Goal: Obtain resource: Download file/media

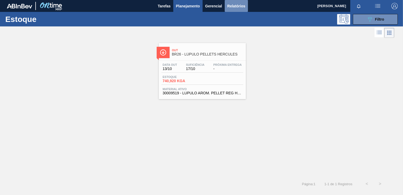
click at [233, 3] on span "Relatórios" at bounding box center [236, 6] width 18 height 6
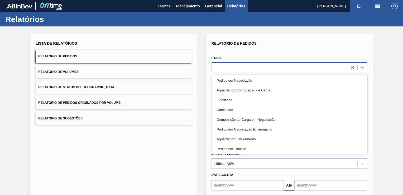
click at [269, 70] on div at bounding box center [280, 67] width 136 height 8
click at [254, 52] on div at bounding box center [289, 51] width 160 height 4
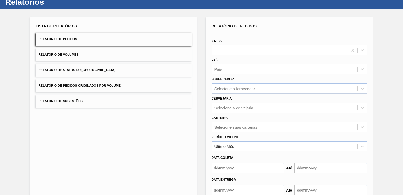
scroll to position [49, 0]
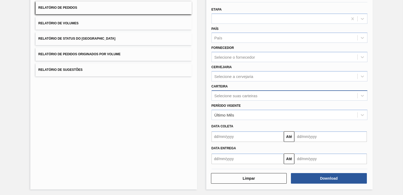
click at [233, 95] on div "Selecione suas carteiras" at bounding box center [235, 95] width 43 height 4
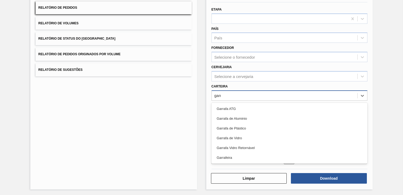
type input "garra"
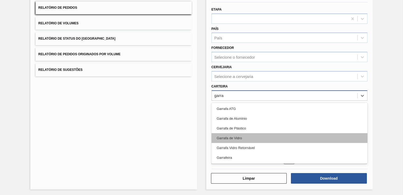
click at [234, 133] on div "Garrafa de Vidro" at bounding box center [289, 138] width 156 height 10
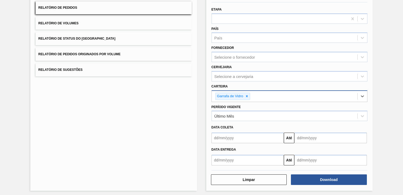
scroll to position [50, 0]
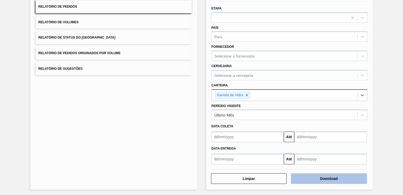
click at [300, 175] on button "Download" at bounding box center [329, 178] width 76 height 11
